Goal: Information Seeking & Learning: Learn about a topic

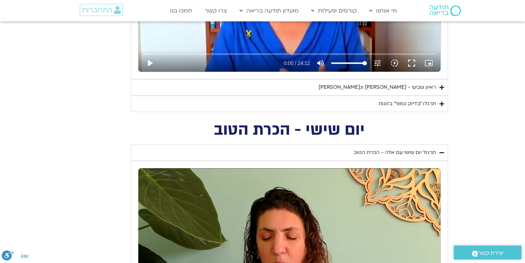
scroll to position [726, 0]
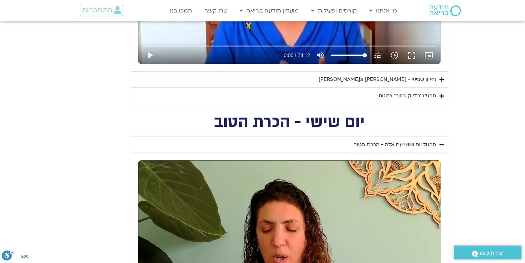
click at [397, 97] on div "תרגלו ״בדיוק כמוני״ בזוגות" at bounding box center [406, 96] width 57 height 9
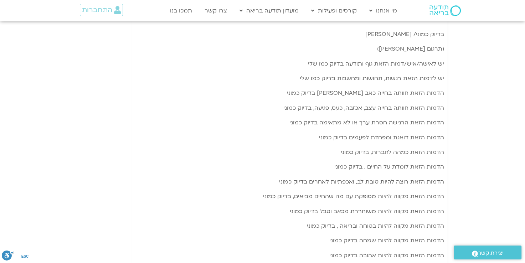
scroll to position [833, 0]
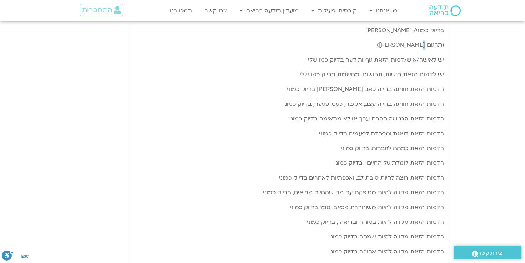
click at [422, 45] on span "(תרגום [PERSON_NAME])" at bounding box center [410, 45] width 67 height 8
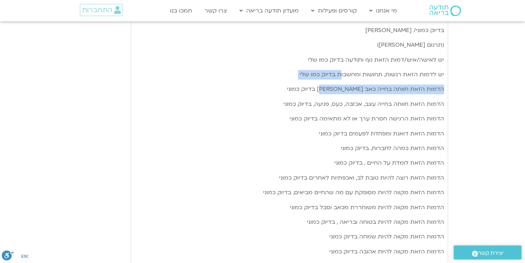
drag, startPoint x: 422, startPoint y: 45, endPoint x: 335, endPoint y: 96, distance: 100.9
click at [335, 95] on div "שבוע [PERSON_NAME] [PERSON_NAME], ותרגלו את המדיטציה: בדיוק כמוני/ [PERSON_NAME…" at bounding box center [289, 185] width 309 height 368
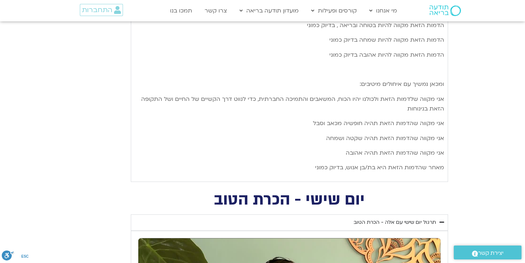
scroll to position [1047, 0]
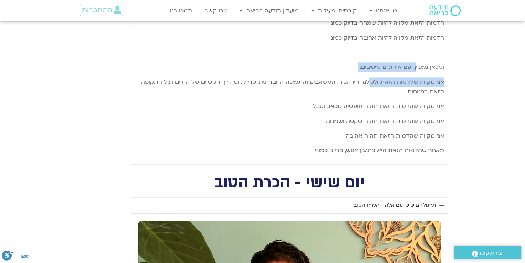
drag, startPoint x: 416, startPoint y: 63, endPoint x: 359, endPoint y: 84, distance: 59.8
drag, startPoint x: 359, startPoint y: 84, endPoint x: 325, endPoint y: 105, distance: 40.3
click at [325, 105] on span "הזאת תהיה חופשיה מכאב וסבל" at bounding box center [353, 106] width 81 height 8
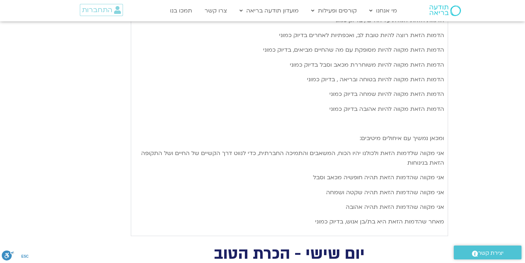
scroll to position [1011, 0]
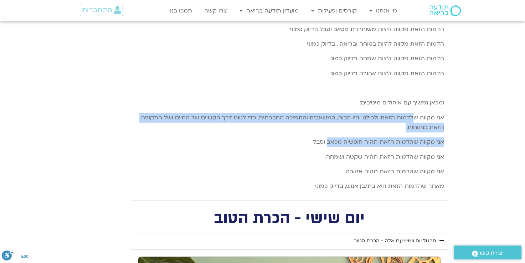
drag, startPoint x: 402, startPoint y: 117, endPoint x: 329, endPoint y: 140, distance: 76.5
click at [329, 140] on div "שבוע [PERSON_NAME] [PERSON_NAME], ותרגלו את המדיטציה: בדיוק כמוני/ [PERSON_NAME…" at bounding box center [289, 7] width 309 height 368
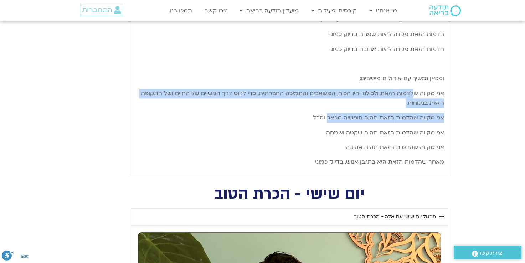
scroll to position [1047, 0]
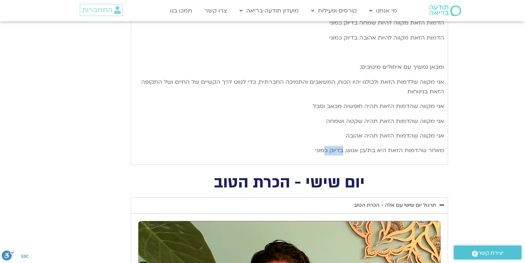
drag, startPoint x: 324, startPoint y: 149, endPoint x: 350, endPoint y: 150, distance: 25.7
click at [350, 150] on span "אנוש, בדיוק כמוני" at bounding box center [336, 150] width 43 height 8
drag, startPoint x: 350, startPoint y: 150, endPoint x: 407, endPoint y: 128, distance: 61.6
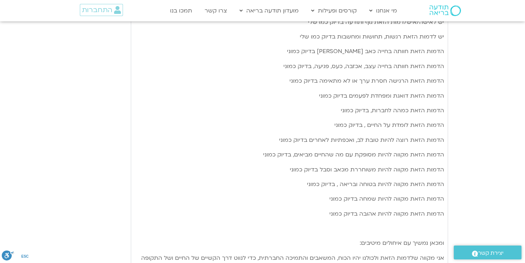
scroll to position [869, 0]
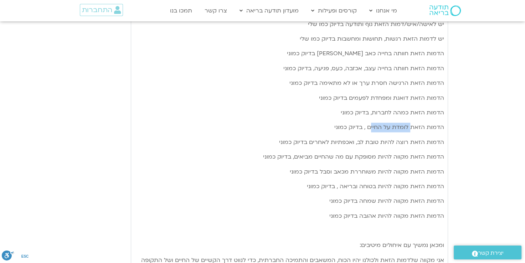
drag, startPoint x: 411, startPoint y: 125, endPoint x: 370, endPoint y: 129, distance: 40.8
click at [371, 129] on span "הדמות הזאת לומדת על החיים , בדיוק כמוני" at bounding box center [389, 127] width 110 height 8
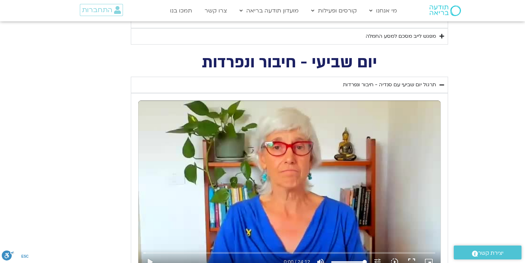
scroll to position [513, 0]
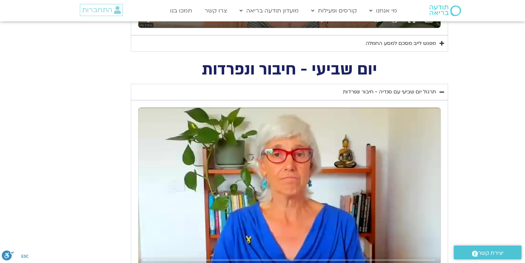
click at [407, 43] on div "מפגש לייב מסכם למסע החמלה" at bounding box center [400, 43] width 70 height 9
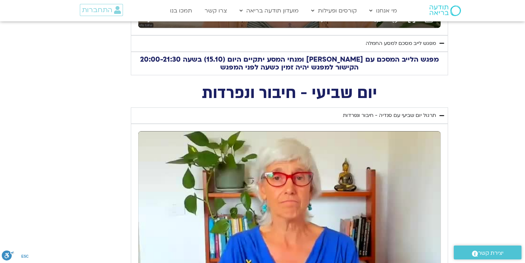
drag, startPoint x: 388, startPoint y: 58, endPoint x: 193, endPoint y: 64, distance: 195.6
click at [193, 64] on h2 "מפגש הלייב המסכם עם [PERSON_NAME] ומנחי המסע יתקיים היום (15.10) בשעה 20:00-21:…" at bounding box center [289, 64] width 309 height 16
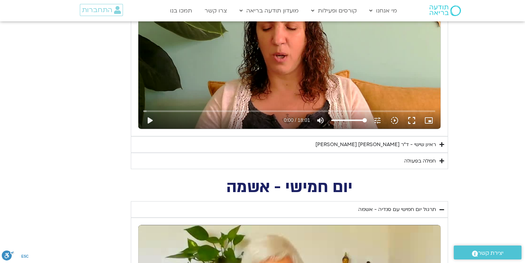
scroll to position [1367, 0]
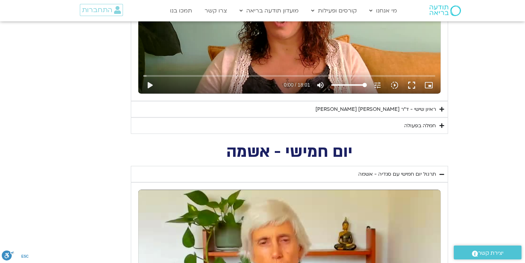
click at [406, 112] on div "ראיון שישי - ד"ר [PERSON_NAME] [PERSON_NAME]" at bounding box center [375, 109] width 120 height 9
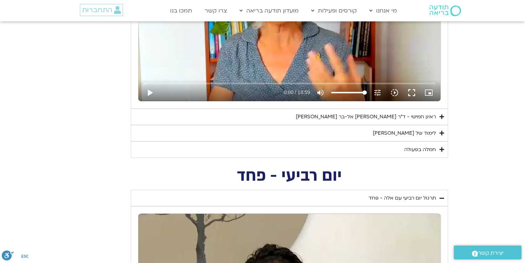
scroll to position [1830, 0]
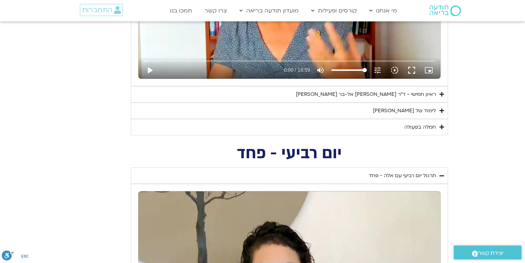
click at [402, 91] on div "ראיון חמישי - ד"ר [PERSON_NAME] אל-בר [PERSON_NAME]" at bounding box center [366, 94] width 140 height 9
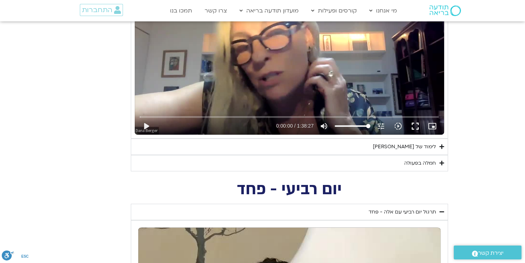
scroll to position [1902, 0]
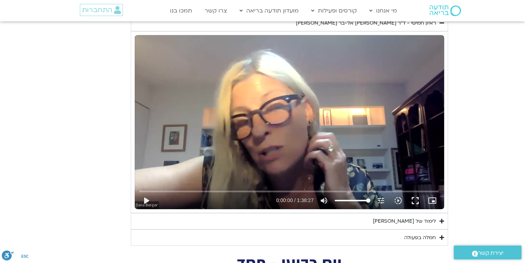
click at [298, 128] on div "Skip Ad play_arrow 0:00:00 / 1:38:27 volume_up Mute tune Resolution Auto 720p s…" at bounding box center [289, 122] width 309 height 174
click at [147, 197] on button "pause" at bounding box center [145, 200] width 17 height 17
click at [371, 113] on div "Skip Ad 1:10:30 play_arrow 0:00:02 / 1:38:27 volume_up Mute tune Resolution Aut…" at bounding box center [289, 122] width 309 height 174
click at [297, 95] on div "Skip Ad 1:10:30 pause 0:00:11 / 1:38:27 volume_up Mute tune Resolution Auto 720…" at bounding box center [289, 122] width 309 height 174
type input "11.693959"
